Goal: Communication & Community: Share content

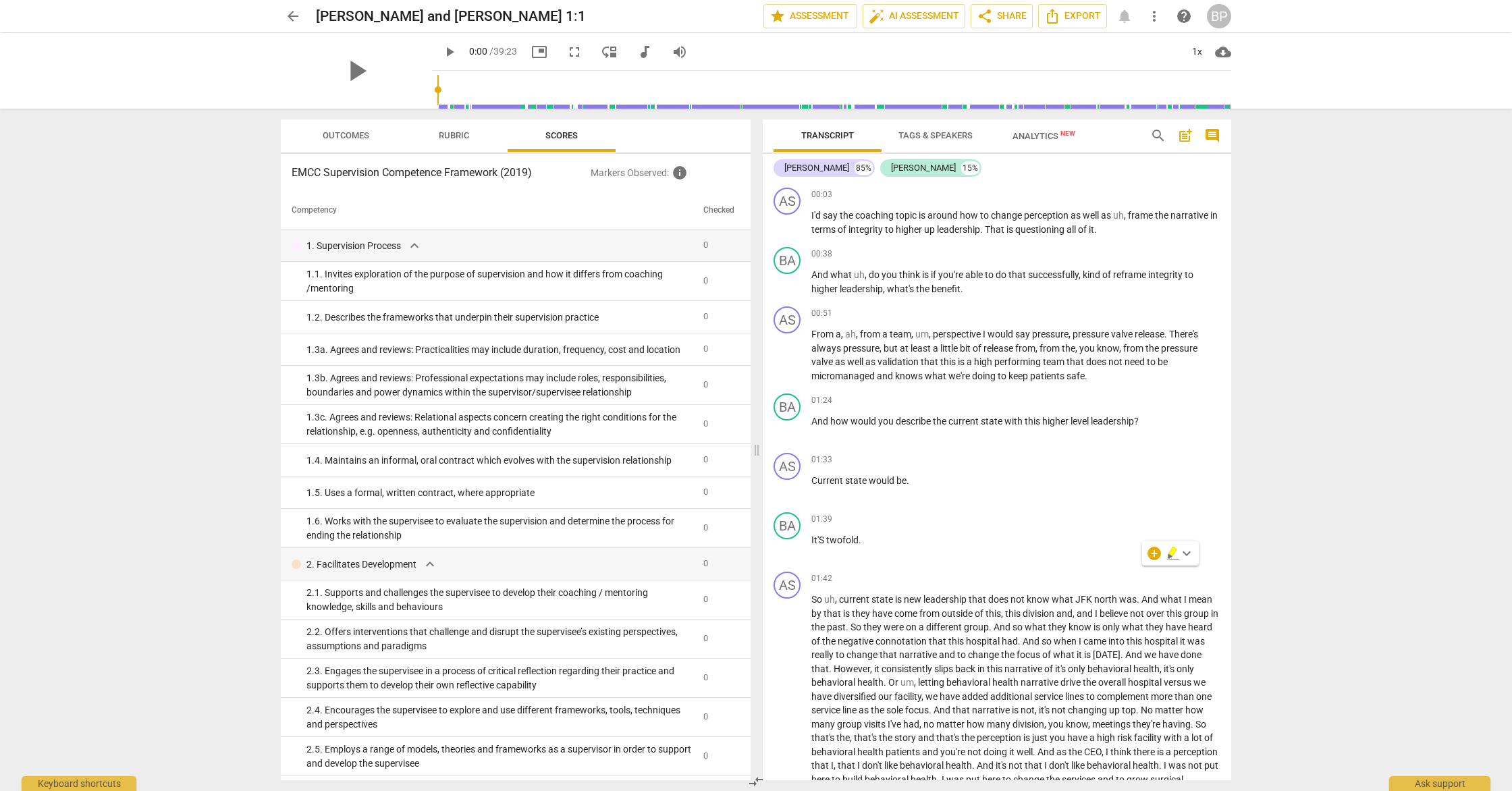
scroll to position [4753, 0]
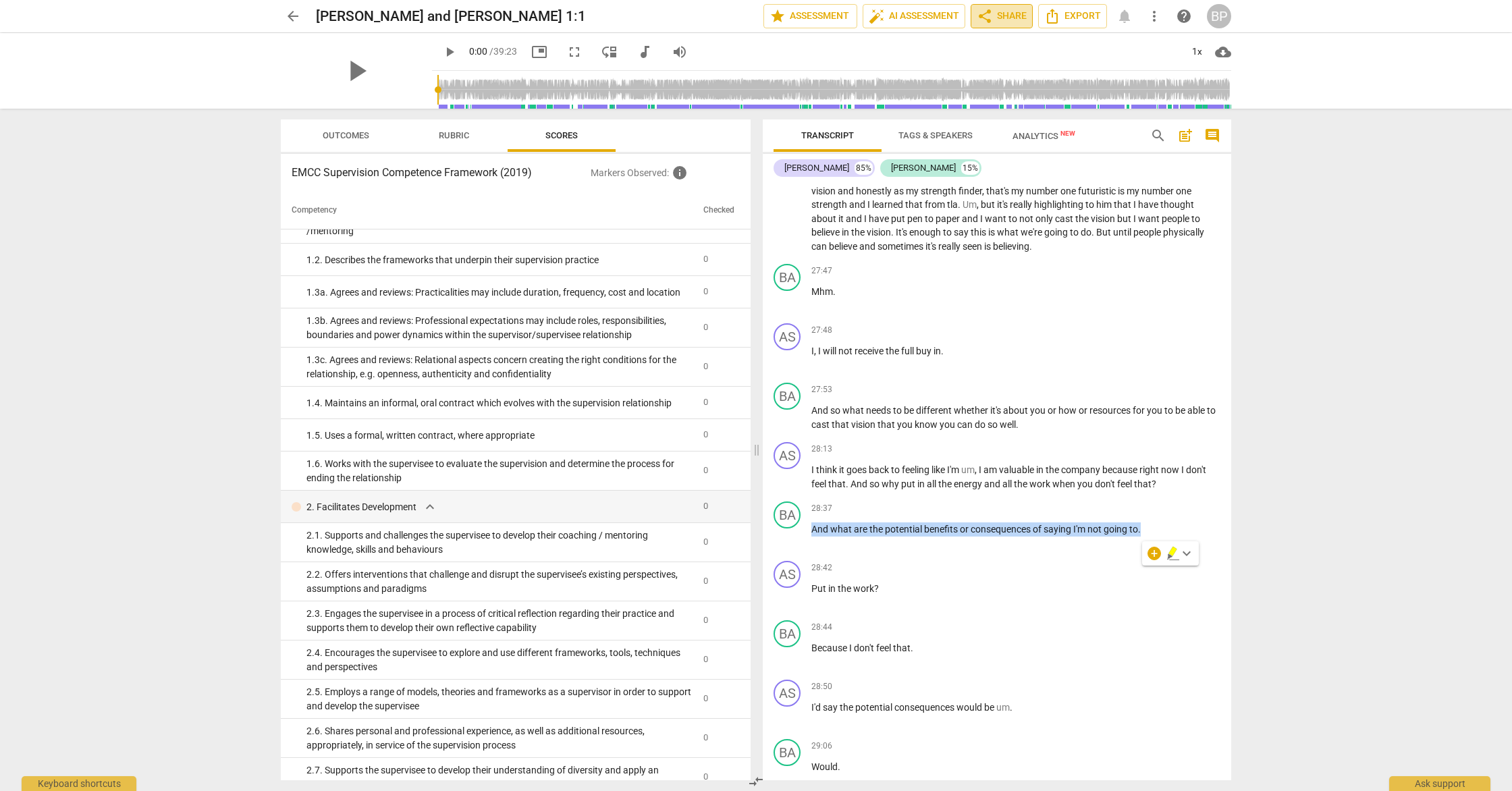
click at [1003, 15] on span "share Share" at bounding box center [1001, 16] width 50 height 17
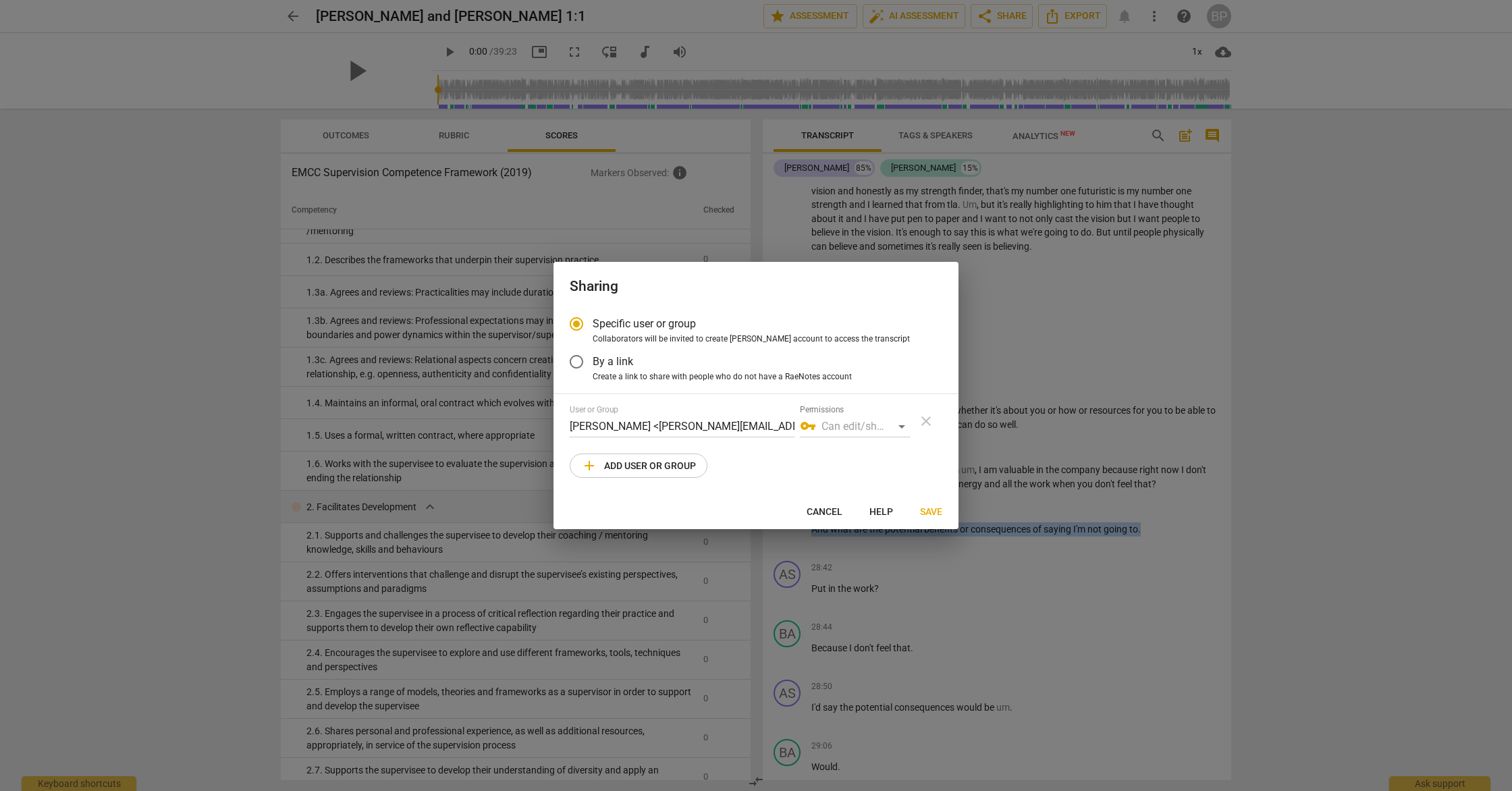
click at [687, 461] on span "add Add user or group" at bounding box center [638, 465] width 115 height 17
radio input "false"
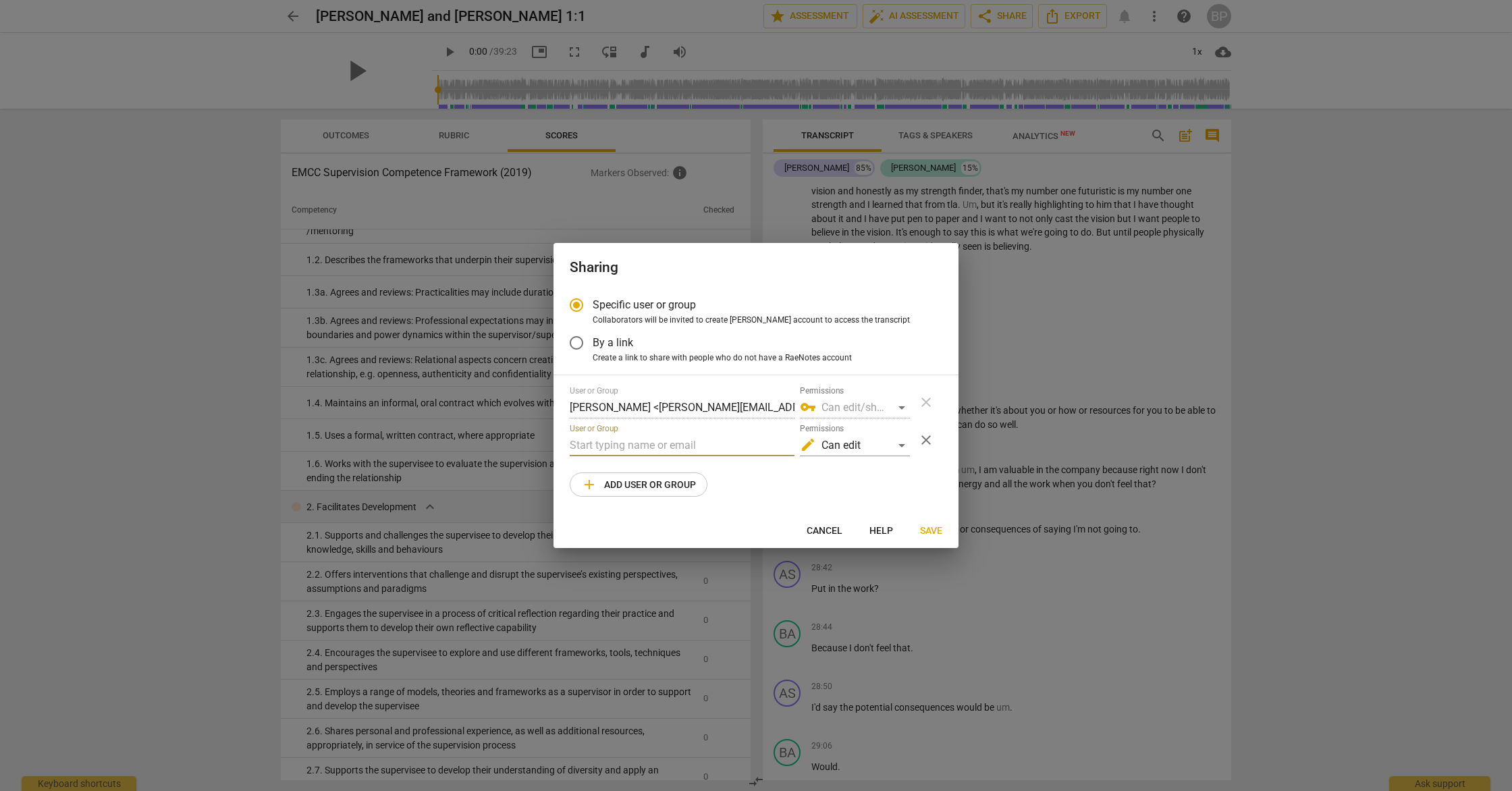
click at [698, 450] on input "text" at bounding box center [682, 445] width 225 height 21
paste input "[EMAIL_ADDRESS][DOMAIN_NAME]"
type input "[EMAIL_ADDRESS][DOMAIN_NAME]"
click at [930, 535] on span "Save" at bounding box center [931, 531] width 22 height 13
radio input "false"
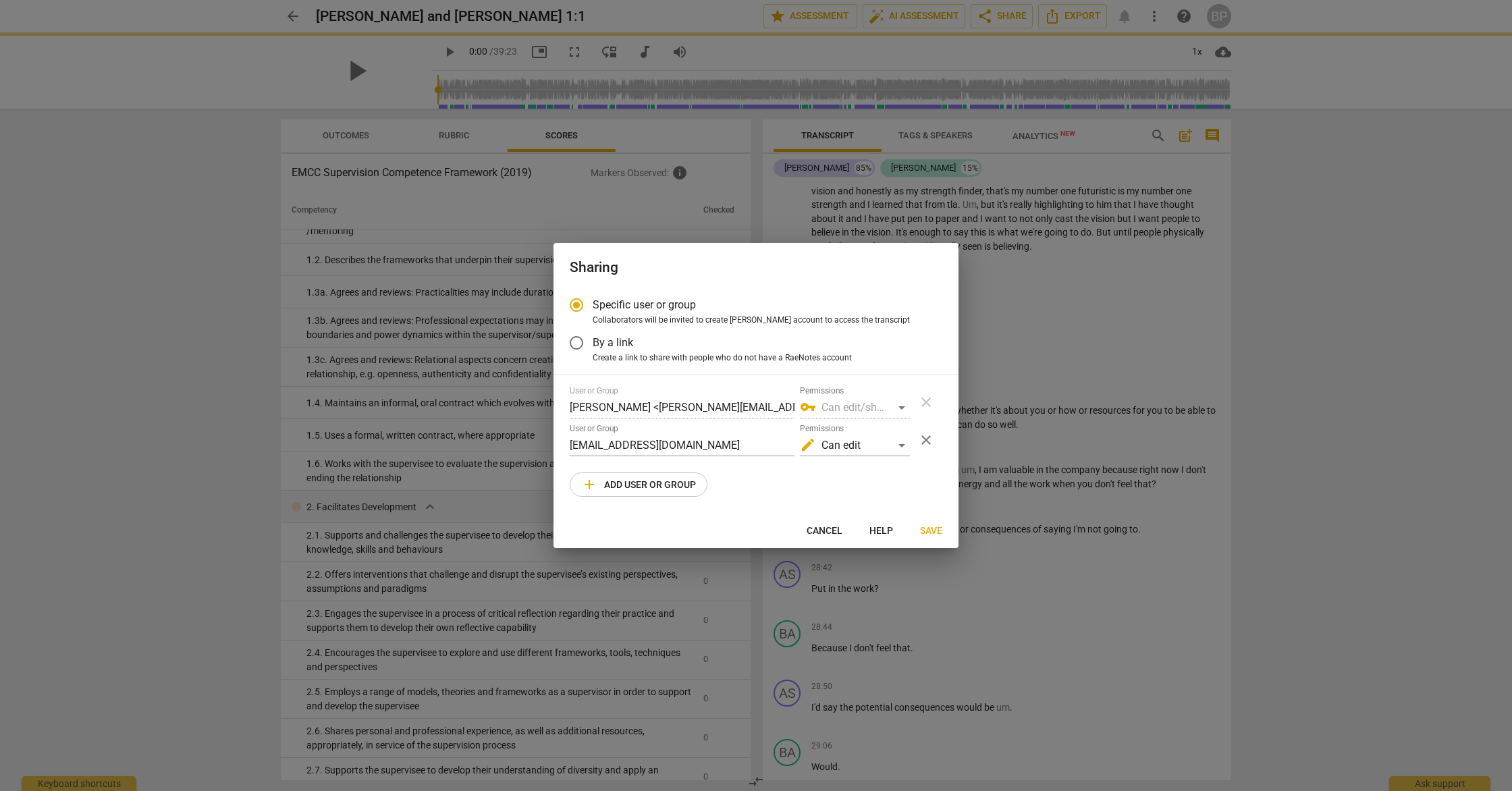
type input "[PERSON_NAME] <[PERSON_NAME][EMAIL_ADDRESS][DOMAIN_NAME]>"
radio input "false"
type input "[EMAIL_ADDRESS][DOMAIN_NAME]"
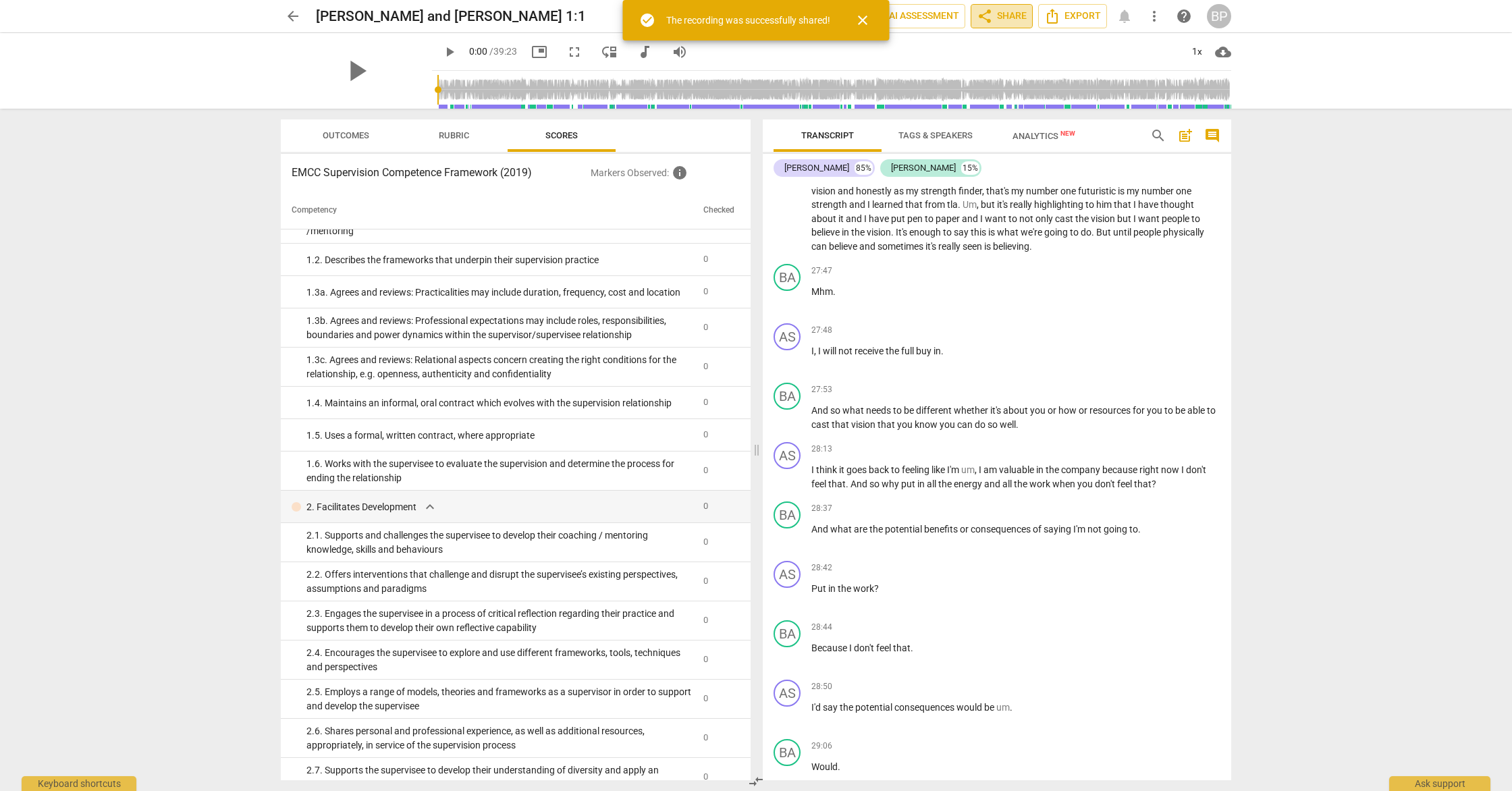
click at [989, 13] on span "share" at bounding box center [984, 16] width 17 height 17
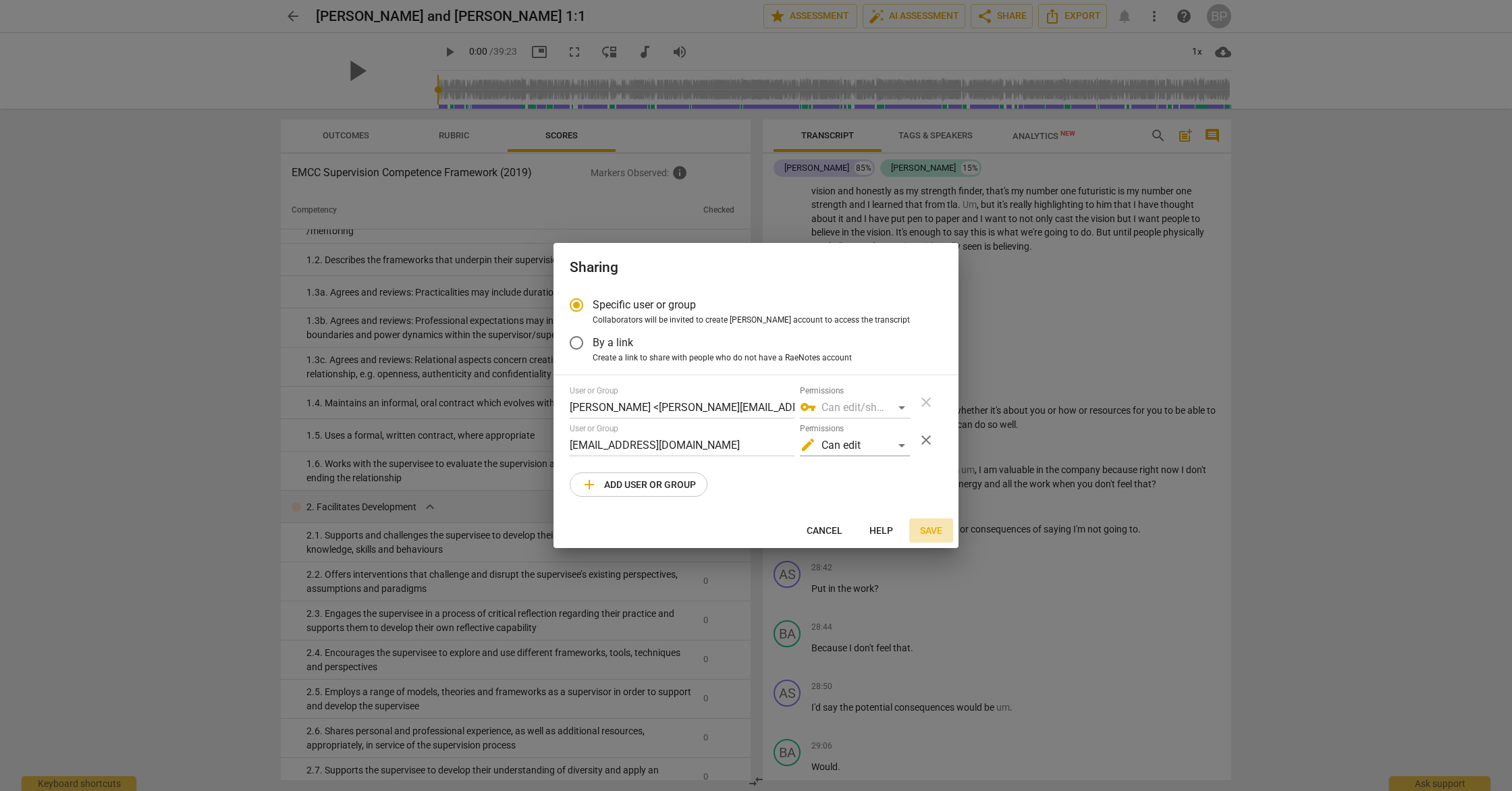
click at [932, 529] on span "Save" at bounding box center [931, 531] width 22 height 13
radio input "false"
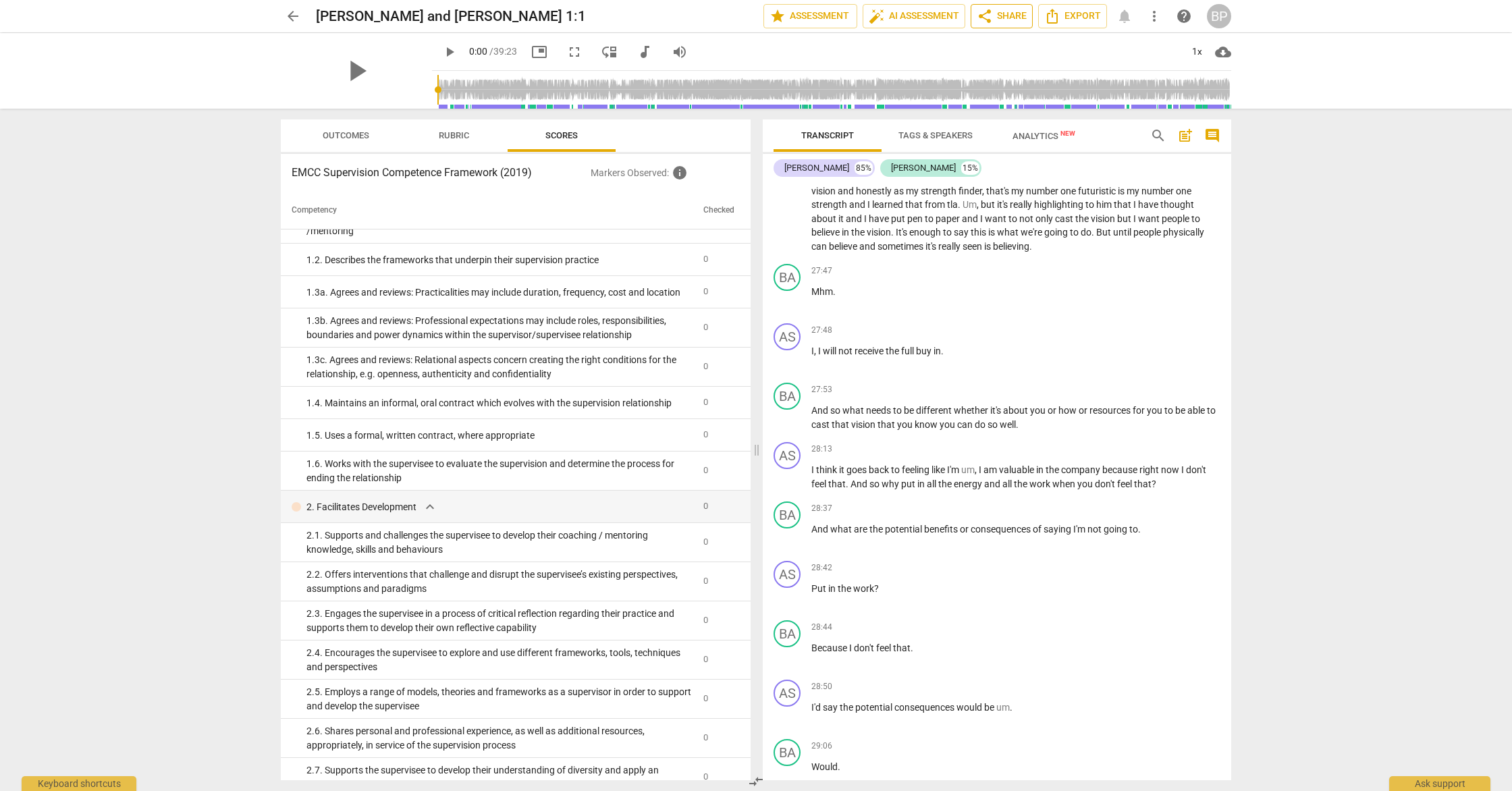
click at [990, 18] on span "share" at bounding box center [984, 16] width 17 height 17
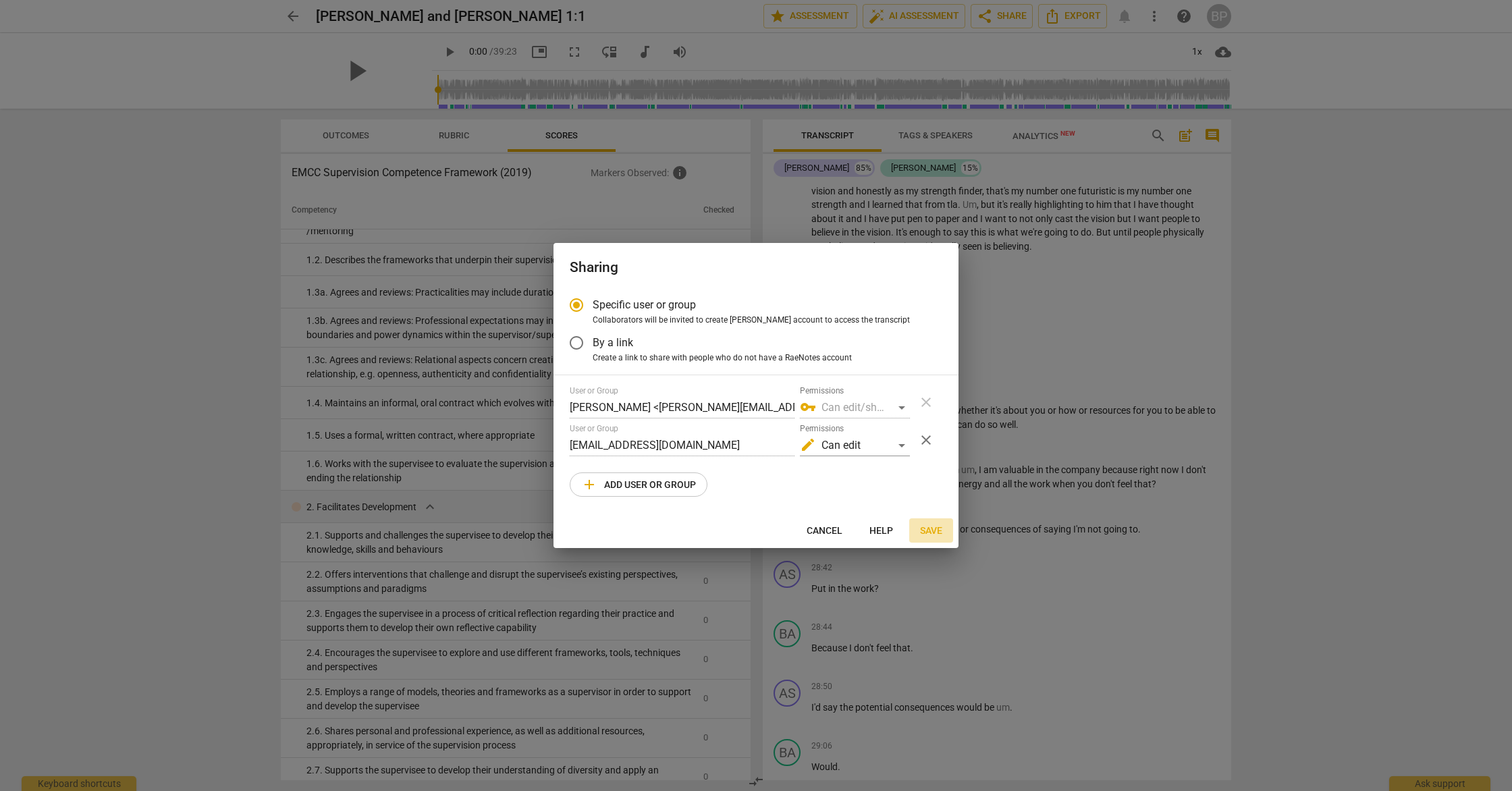
click at [935, 531] on span "Save" at bounding box center [931, 531] width 22 height 13
radio input "false"
